Goal: Find specific page/section: Find specific page/section

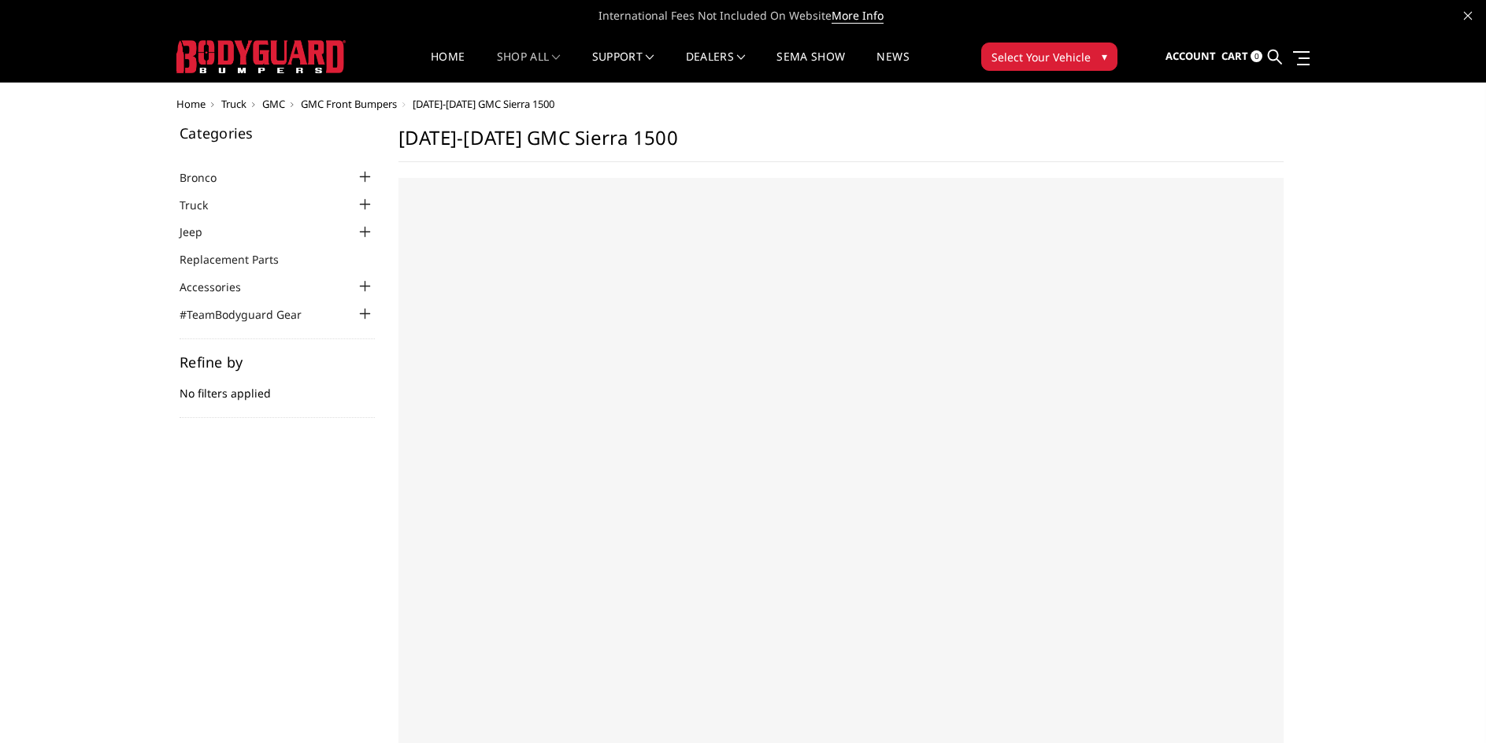
select select "US"
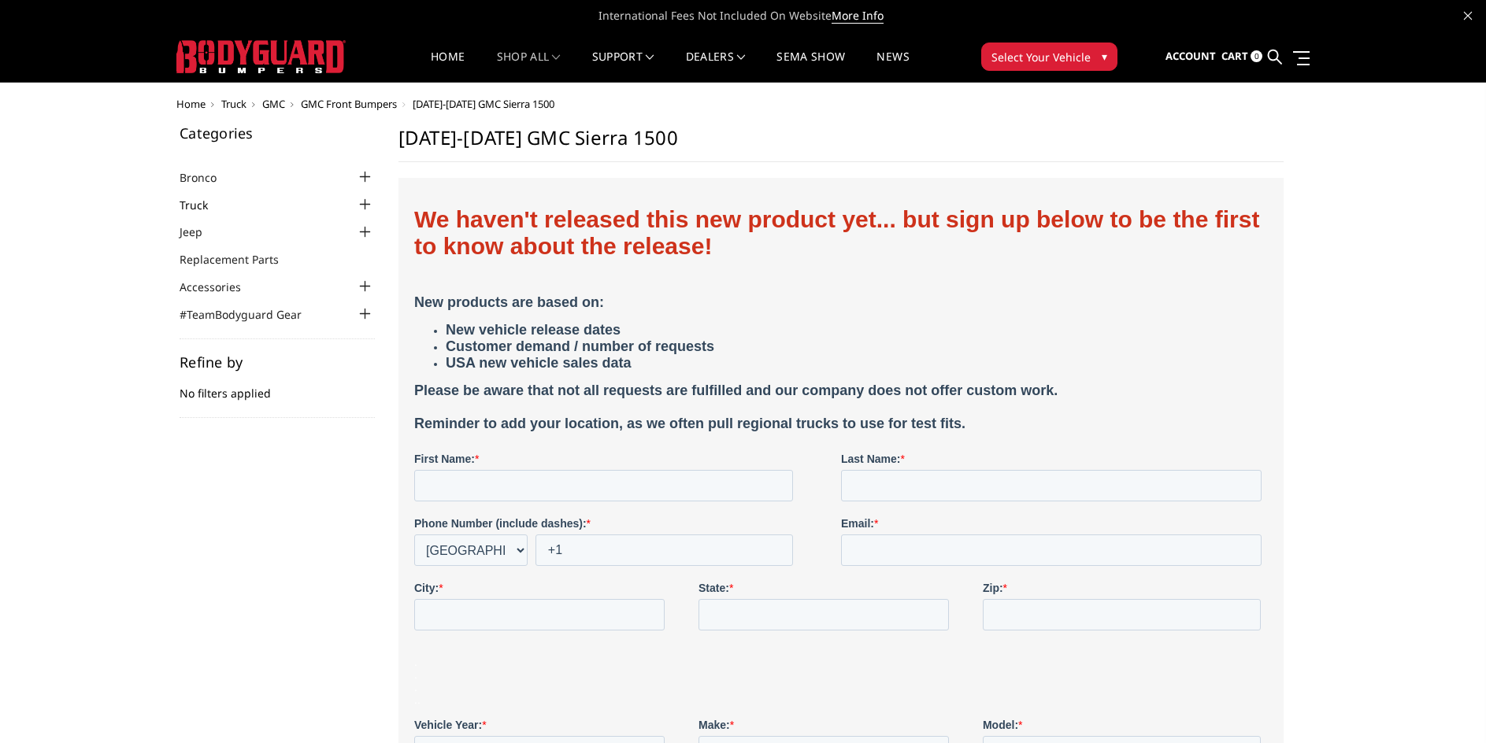
click at [194, 205] on link "Truck" at bounding box center [204, 205] width 48 height 17
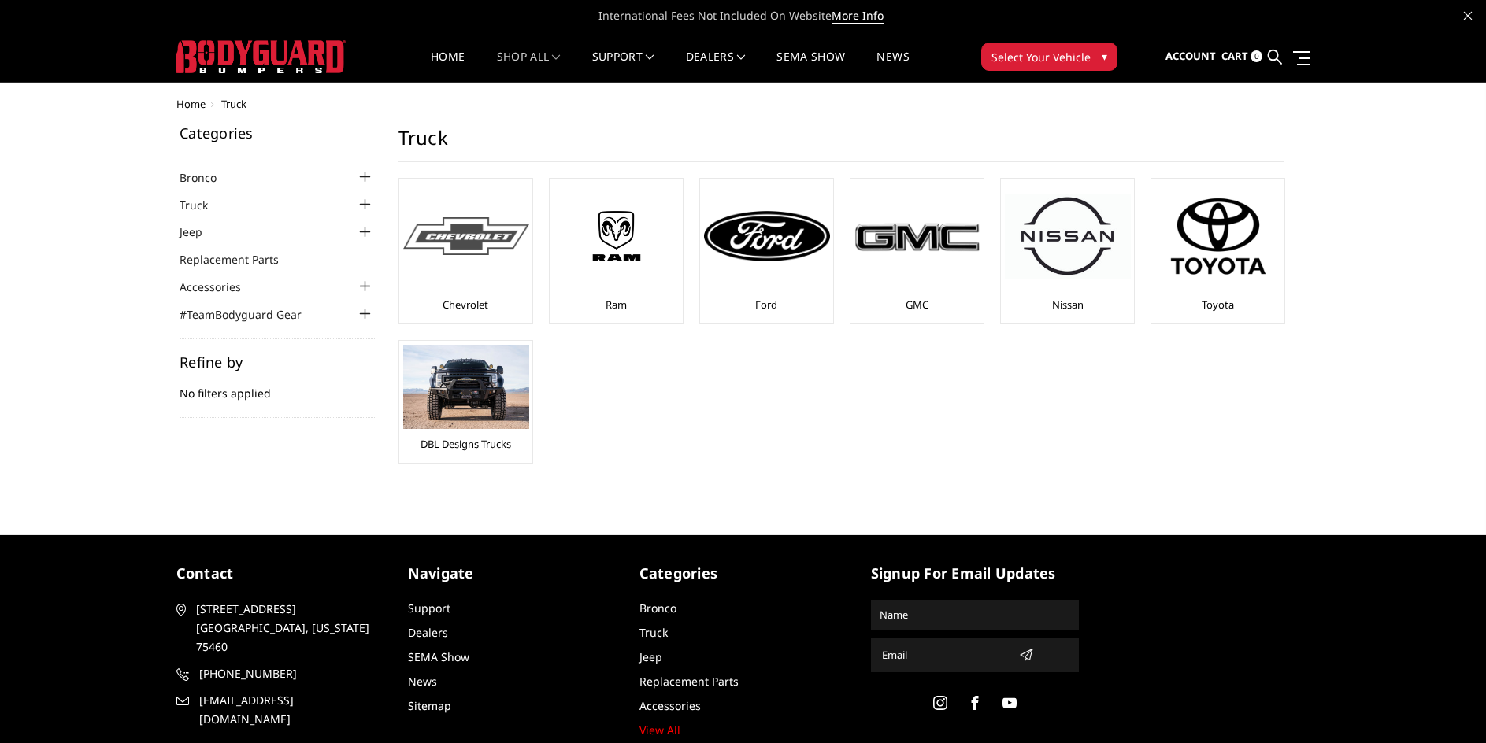
click at [484, 242] on img at bounding box center [466, 236] width 126 height 39
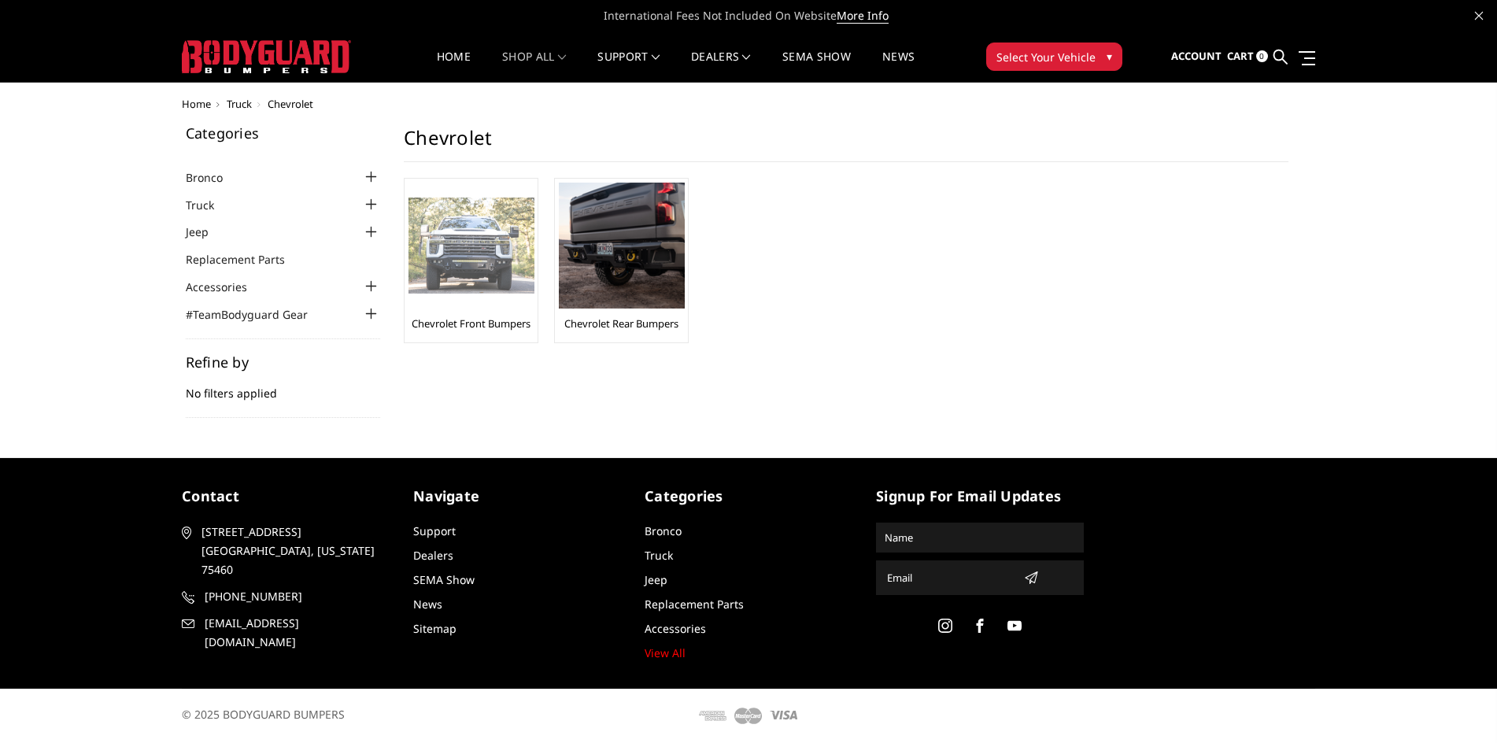
drag, startPoint x: 0, startPoint y: 0, endPoint x: 484, endPoint y: 242, distance: 541.2
click at [484, 242] on img at bounding box center [472, 246] width 126 height 97
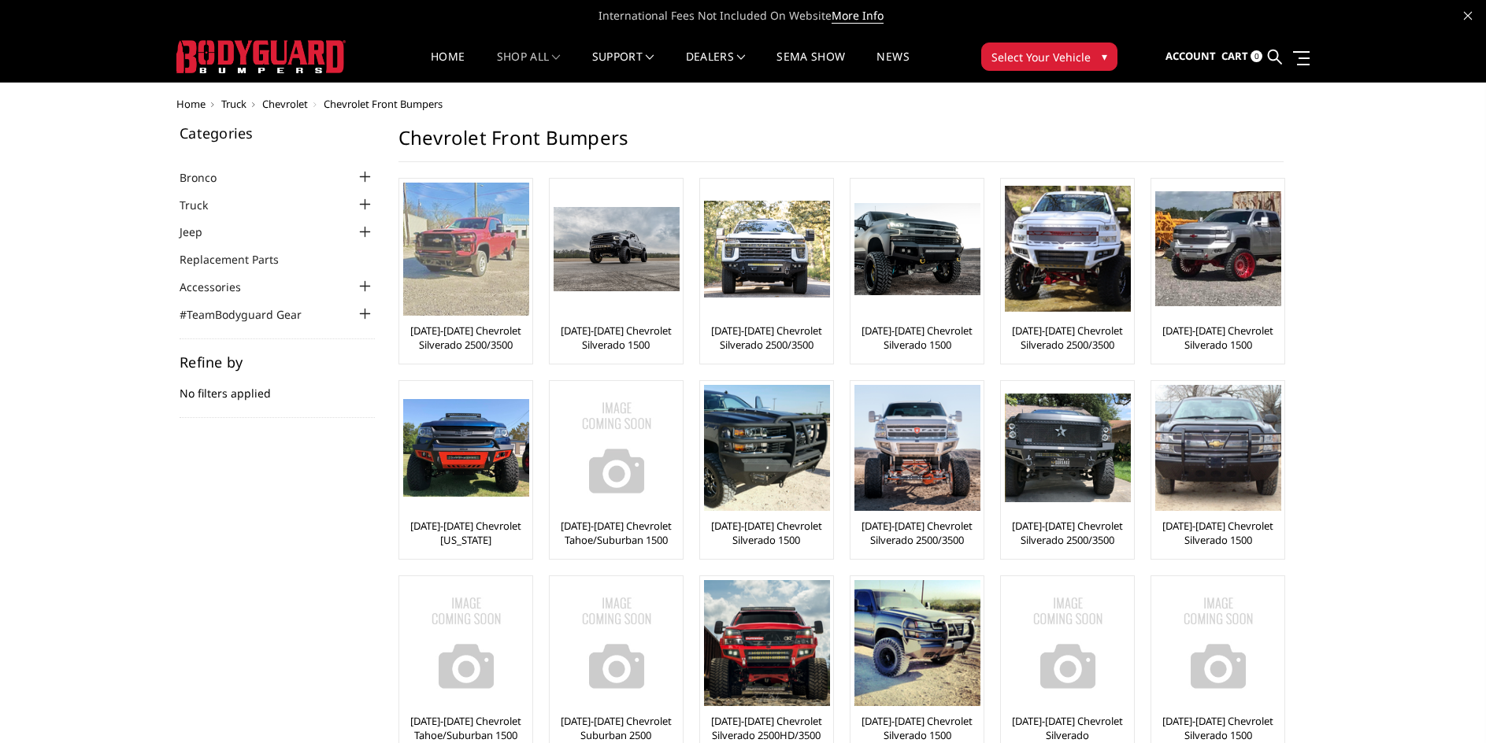
click at [487, 278] on img at bounding box center [466, 249] width 126 height 133
